Goal: Task Accomplishment & Management: Manage account settings

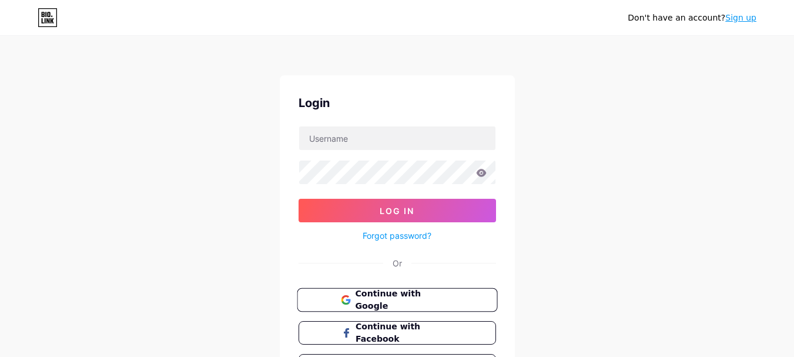
click at [381, 300] on span "Continue with Google" at bounding box center [404, 299] width 98 height 25
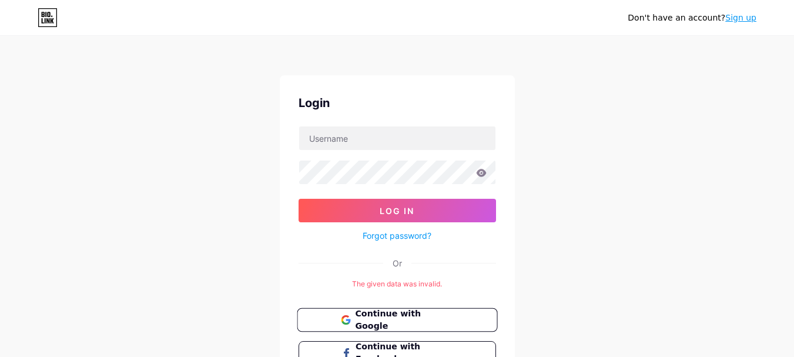
click at [390, 317] on span "Continue with Google" at bounding box center [404, 319] width 98 height 25
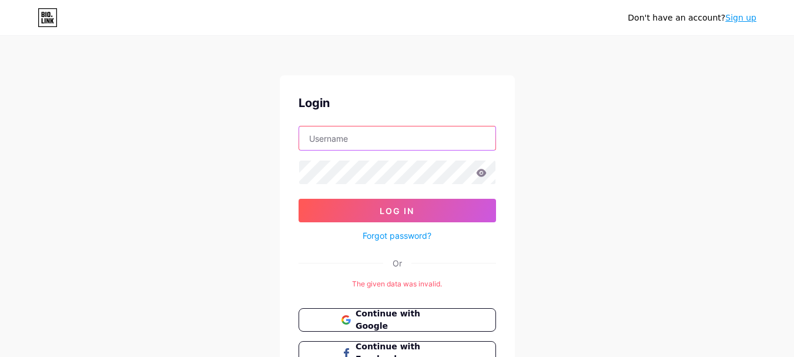
click at [396, 136] on input "text" at bounding box center [397, 137] width 196 height 23
